Goal: Navigation & Orientation: Find specific page/section

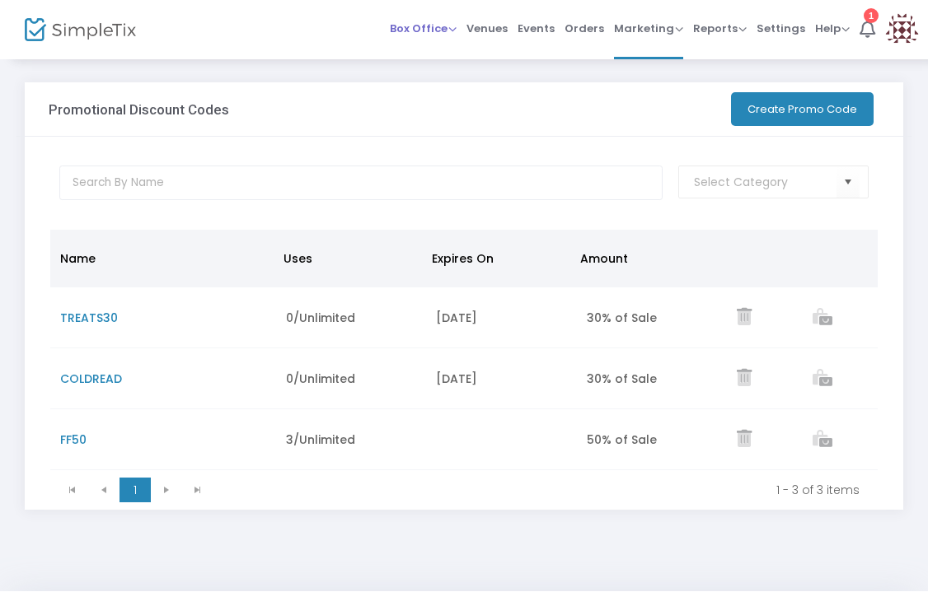
click at [409, 26] on span "Box Office" at bounding box center [423, 29] width 67 height 16
click at [302, 28] on div "Box Office Sell Tickets Bookings Sell Season Pass Venues Memberships Events Ord…" at bounding box center [569, 29] width 718 height 59
click at [81, 28] on img at bounding box center [80, 30] width 111 height 24
